Goal: Task Accomplishment & Management: Manage account settings

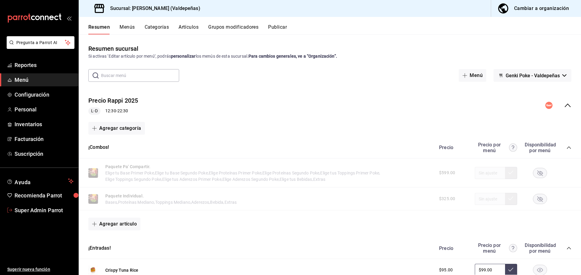
click at [38, 210] on span "Super Admin Parrot" at bounding box center [44, 211] width 59 height 8
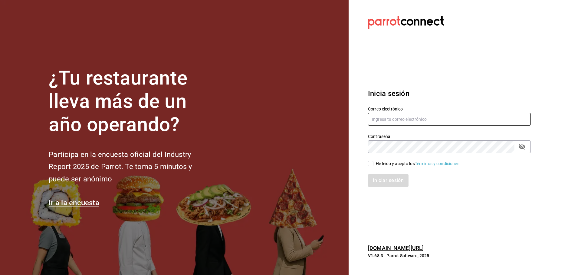
click at [382, 120] on input "text" at bounding box center [449, 119] width 163 height 13
paste input "alchemycoffeelab@mty.com"
type input "alchemycoffeelab@mty.com"
click at [370, 163] on input "He leído y acepto los Términos y condiciones." at bounding box center [370, 163] width 5 height 5
checkbox input "true"
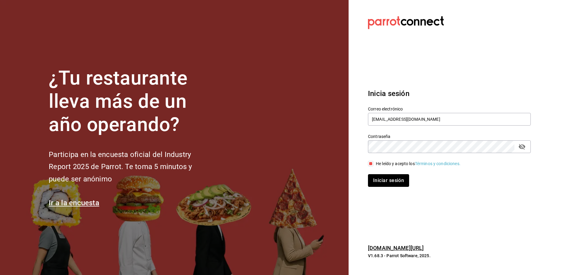
click at [378, 178] on button "Iniciar sesión" at bounding box center [388, 180] width 41 height 13
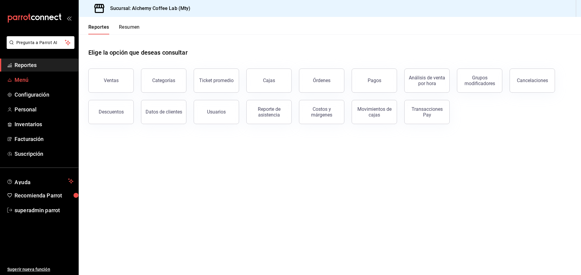
click at [20, 83] on span "Menú" at bounding box center [44, 80] width 59 height 8
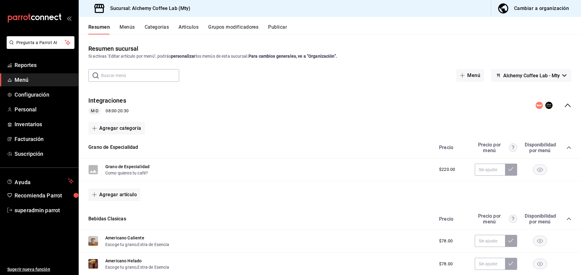
click at [564, 106] on icon "collapse-menu-row" at bounding box center [567, 105] width 7 height 7
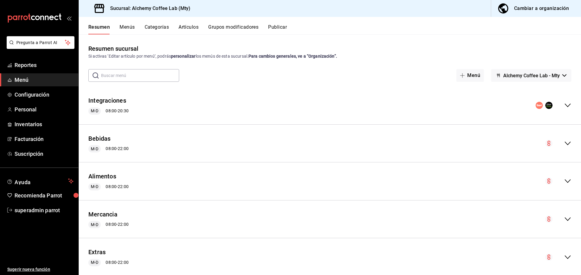
click at [129, 28] on button "Menús" at bounding box center [126, 29] width 15 height 10
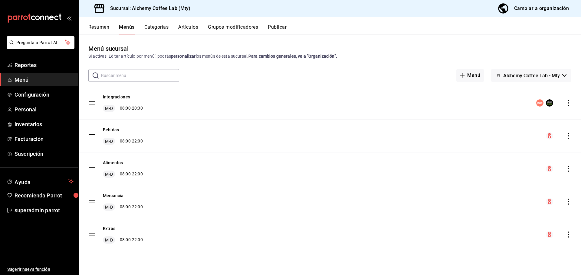
click at [569, 102] on icon "actions" at bounding box center [568, 103] width 6 height 6
click at [529, 6] on div at bounding box center [290, 137] width 581 height 275
